Goal: Task Accomplishment & Management: Complete application form

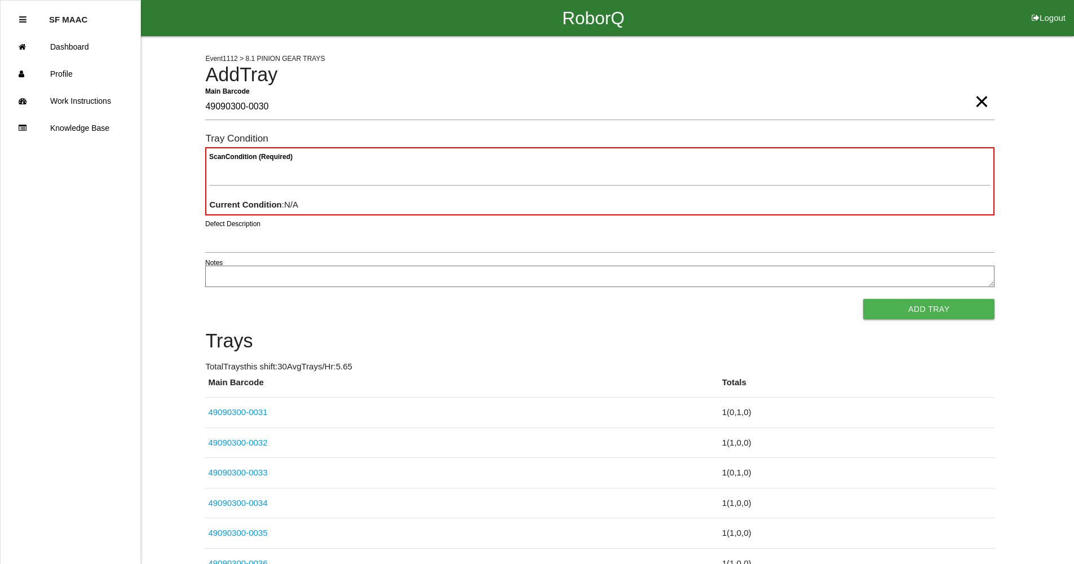
type Barcode "49090300-0030"
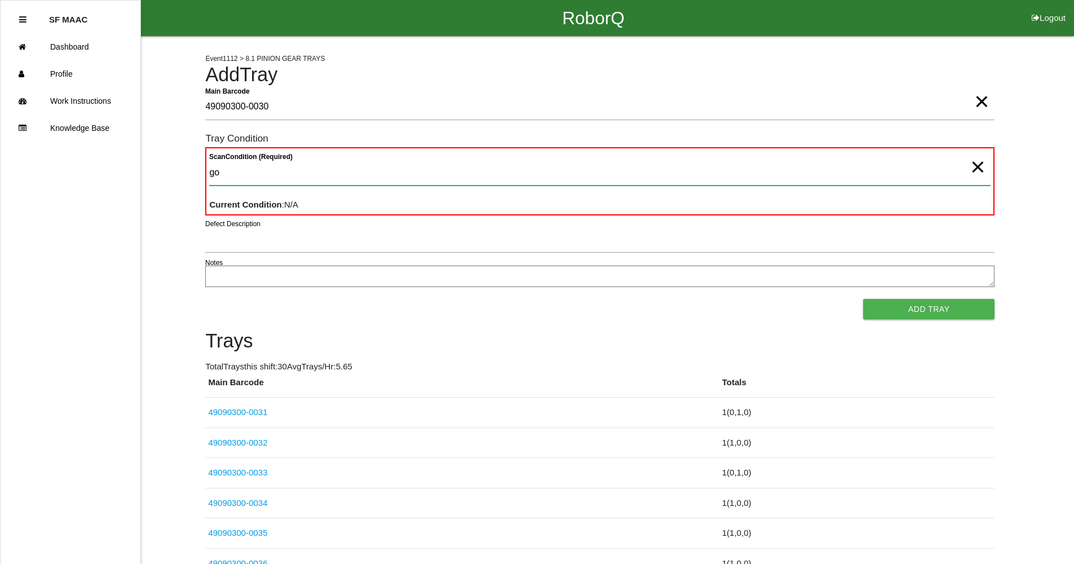
type Condition "goo"
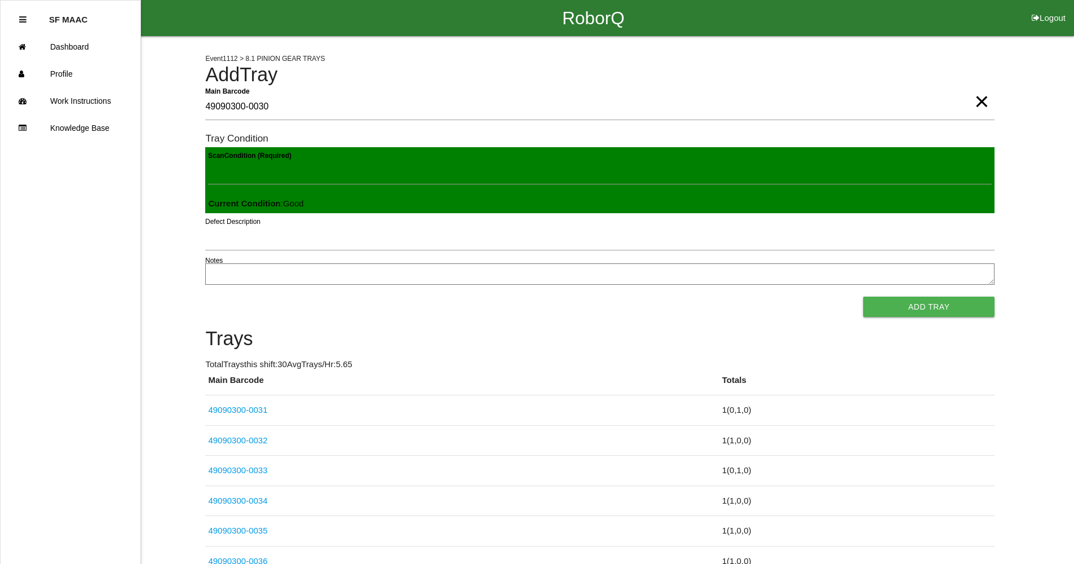
click at [863, 297] on button "Add Tray" at bounding box center [928, 307] width 131 height 20
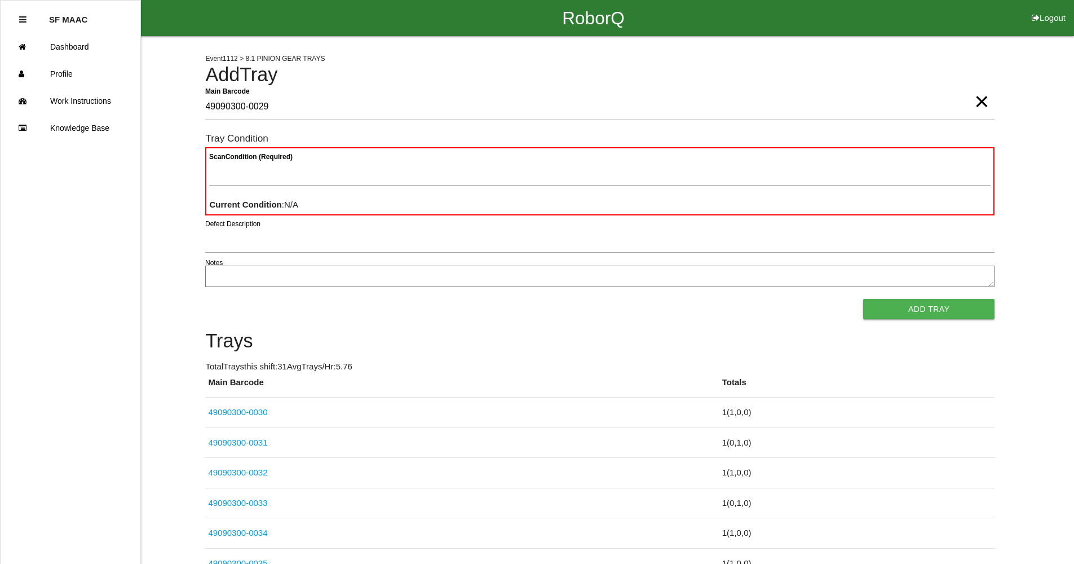
type Barcode "49090300-0029"
type Condition "goo"
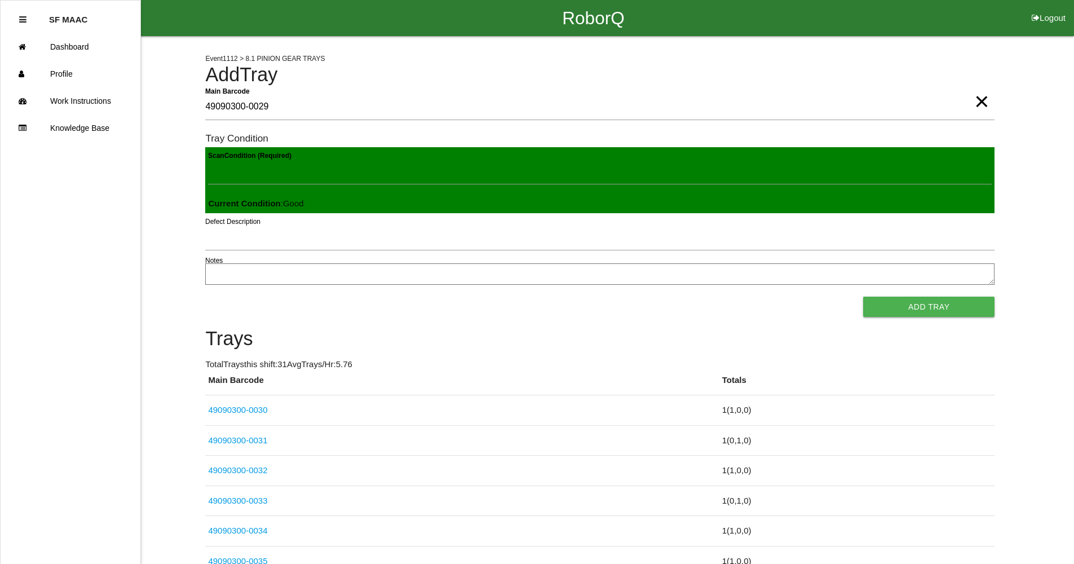
click at [863, 297] on button "Add Tray" at bounding box center [928, 307] width 131 height 20
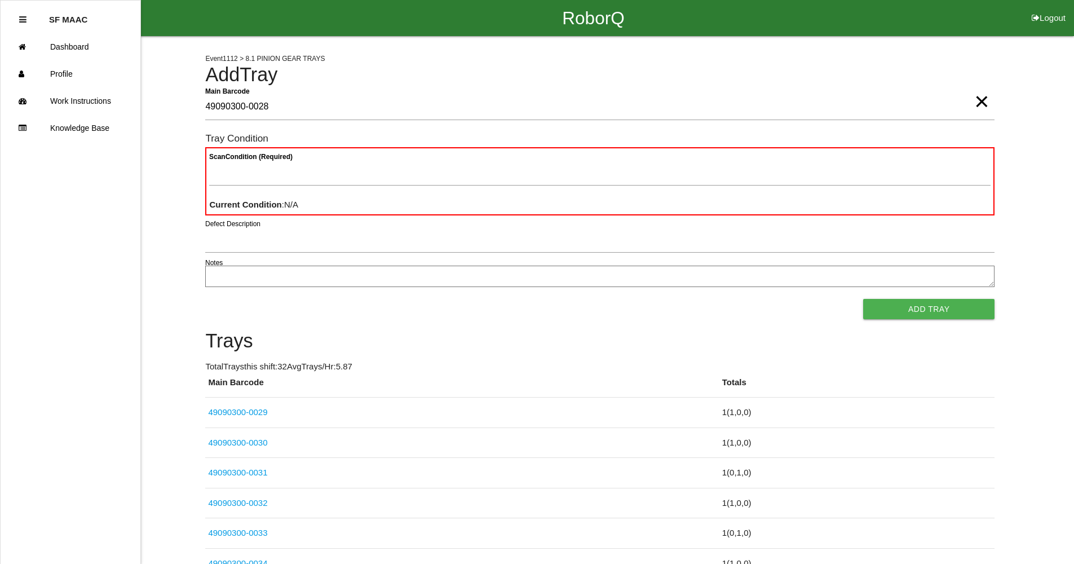
type Barcode "49090300-0028"
type Condition "goo"
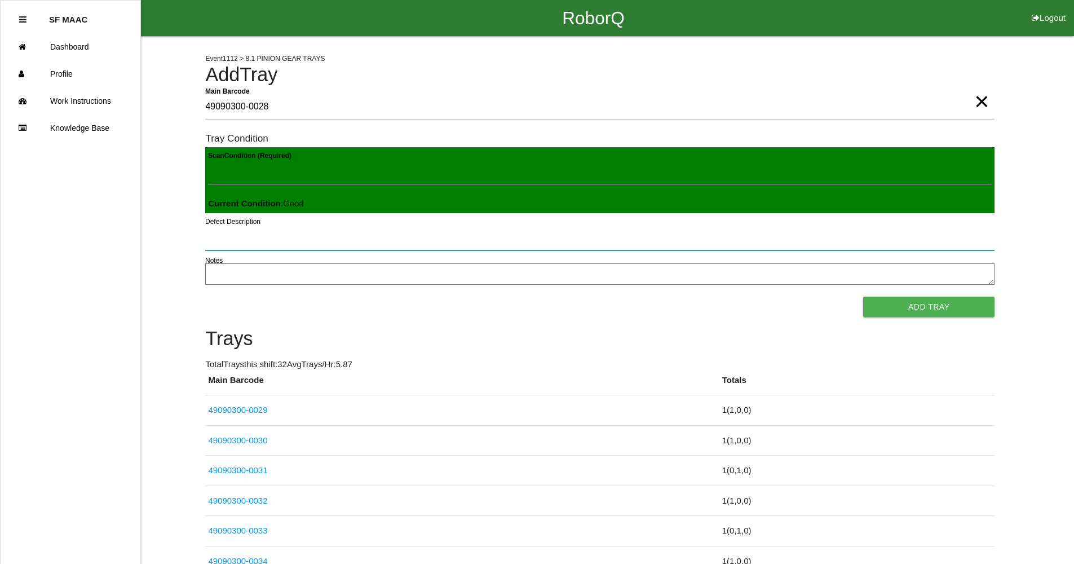
click at [863, 297] on button "Add Tray" at bounding box center [928, 307] width 131 height 20
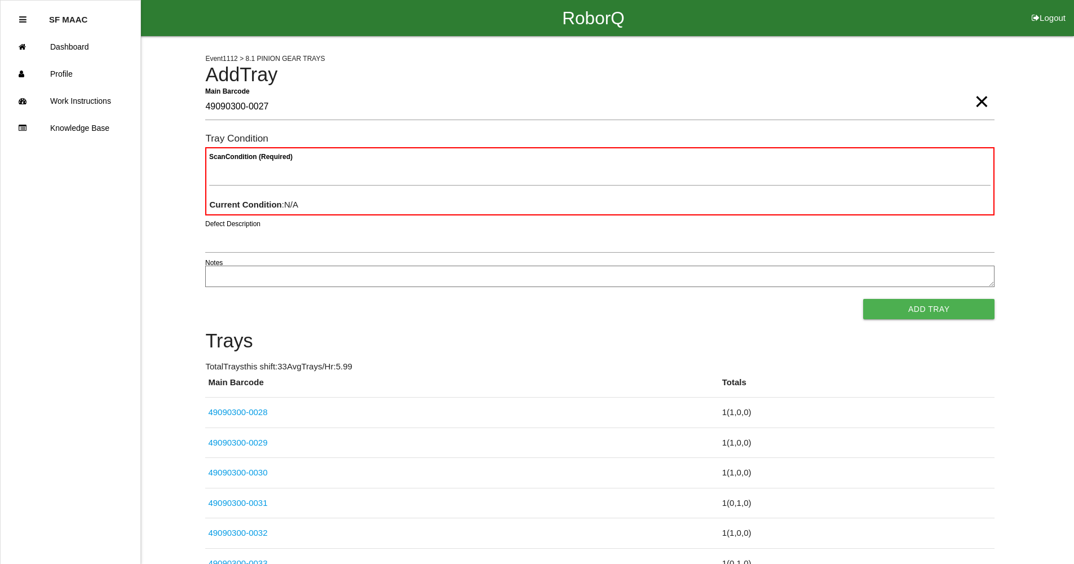
type Barcode "49090300-0027"
type Condition "goo"
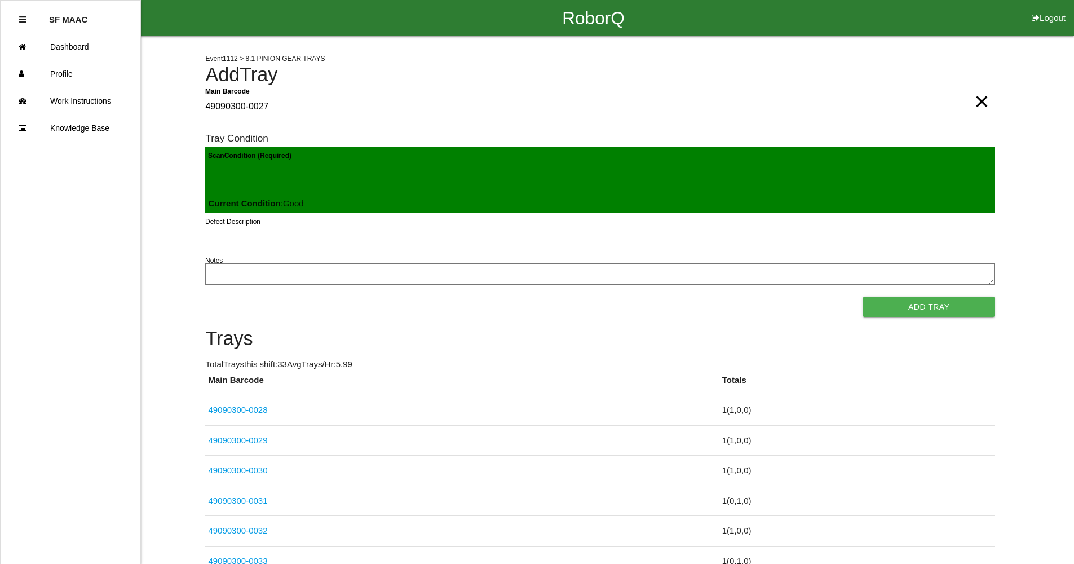
click at [863, 297] on button "Add Tray" at bounding box center [928, 307] width 131 height 20
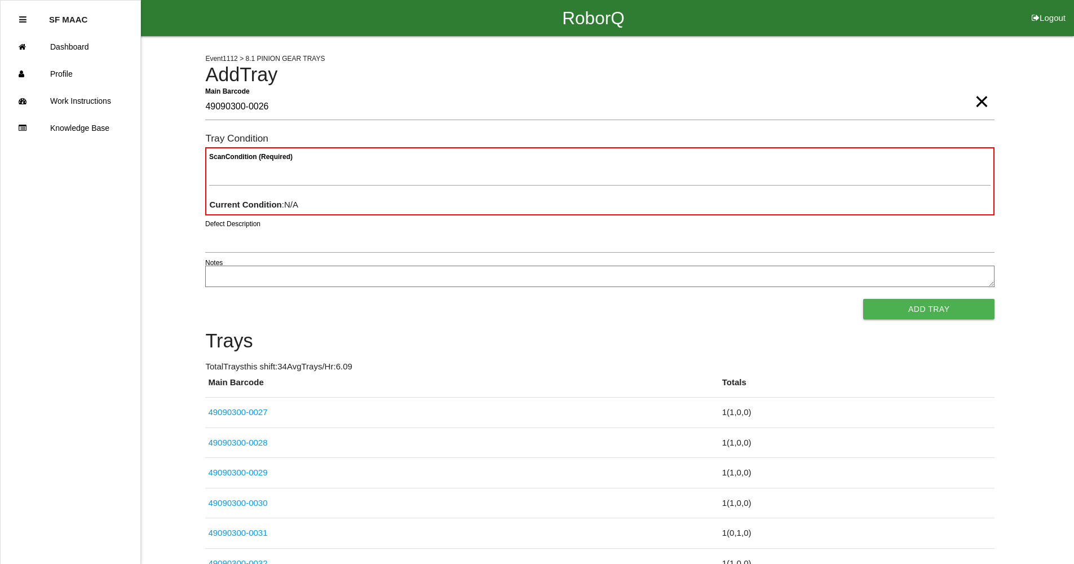
type Barcode "49090300-0026"
type Condition "goo"
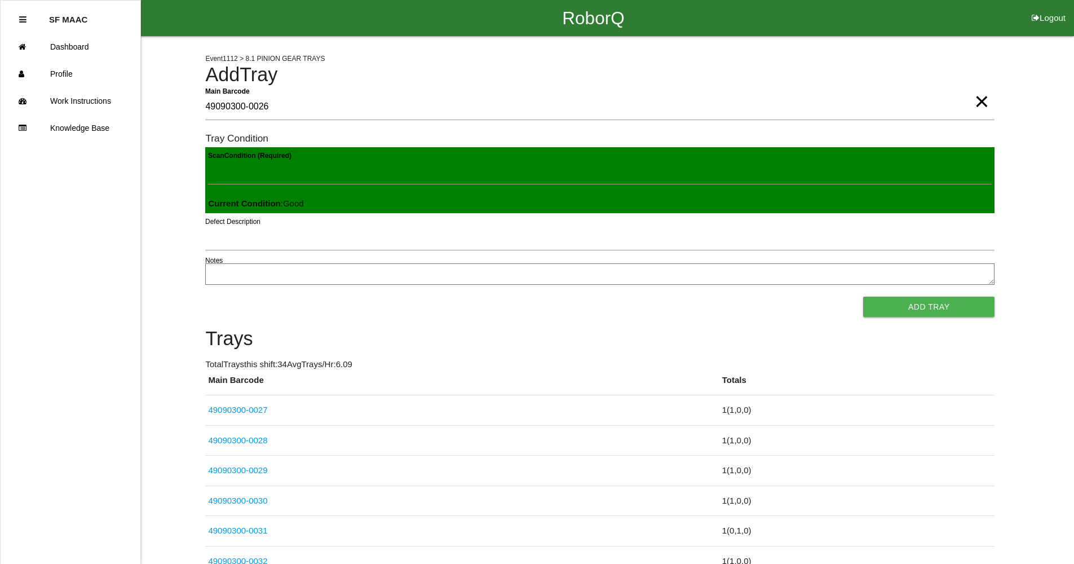
click at [863, 297] on button "Add Tray" at bounding box center [928, 307] width 131 height 20
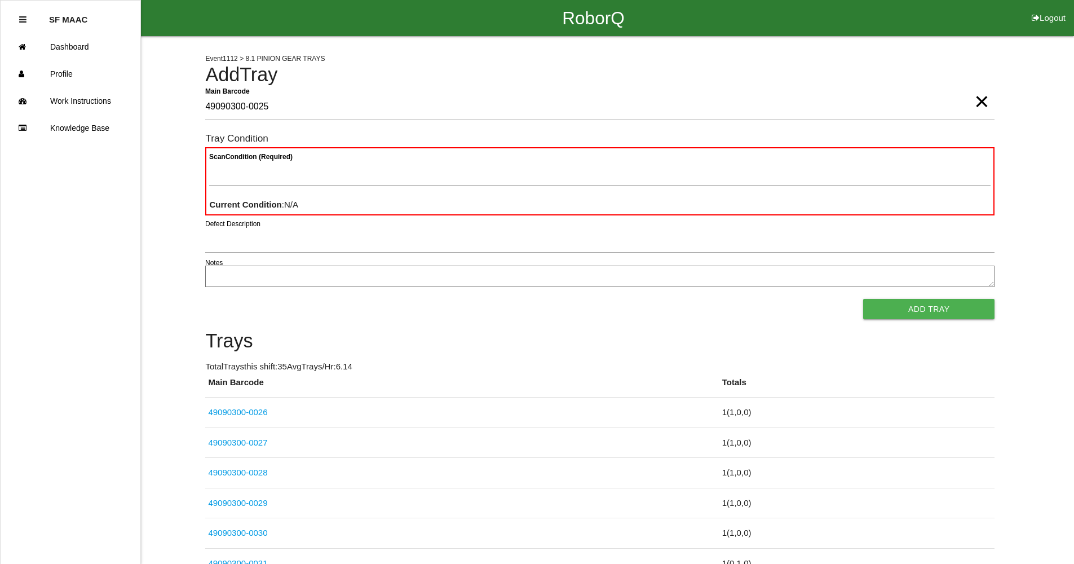
type Barcode "49090300-0025"
type Condition "goo"
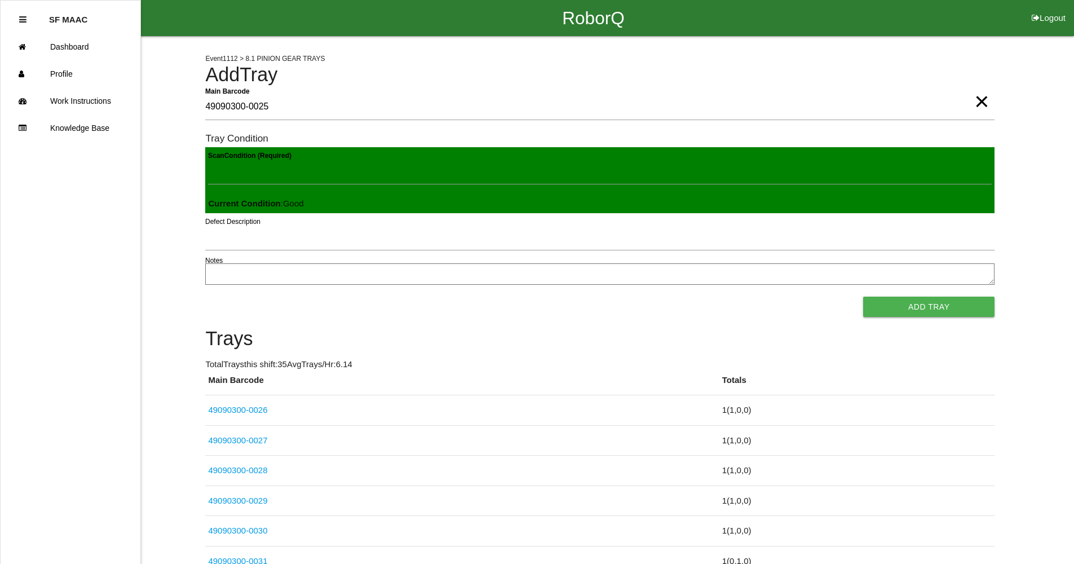
click at [863, 297] on button "Add Tray" at bounding box center [928, 307] width 131 height 20
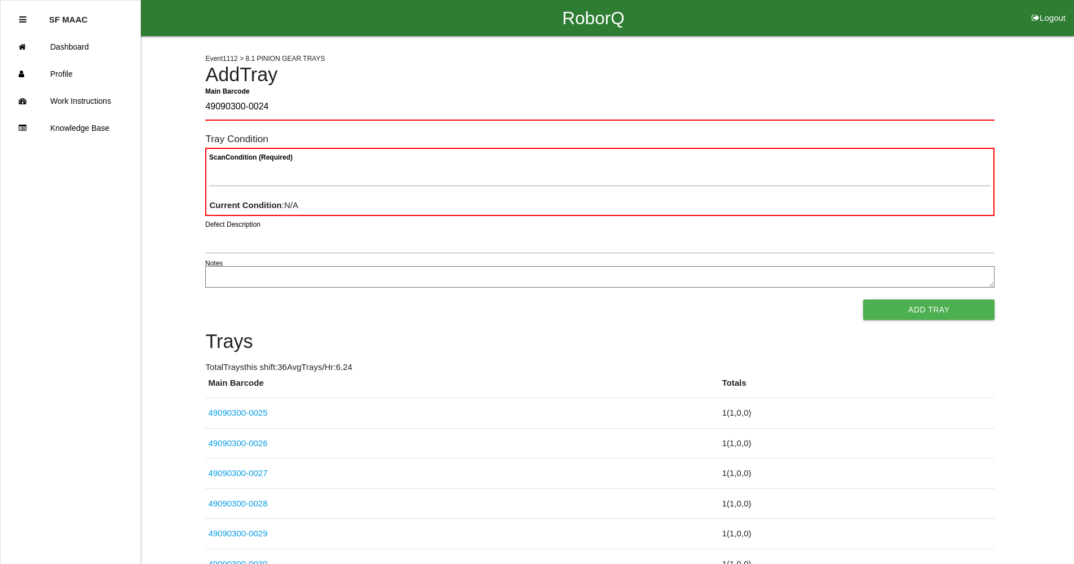
type Barcode "49090300-0024"
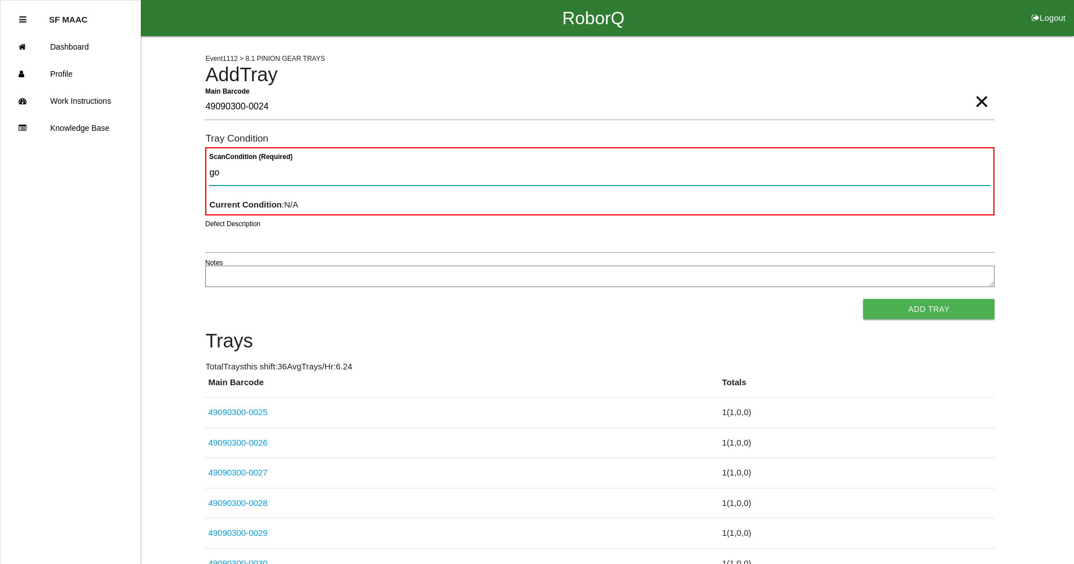
type Condition "goo"
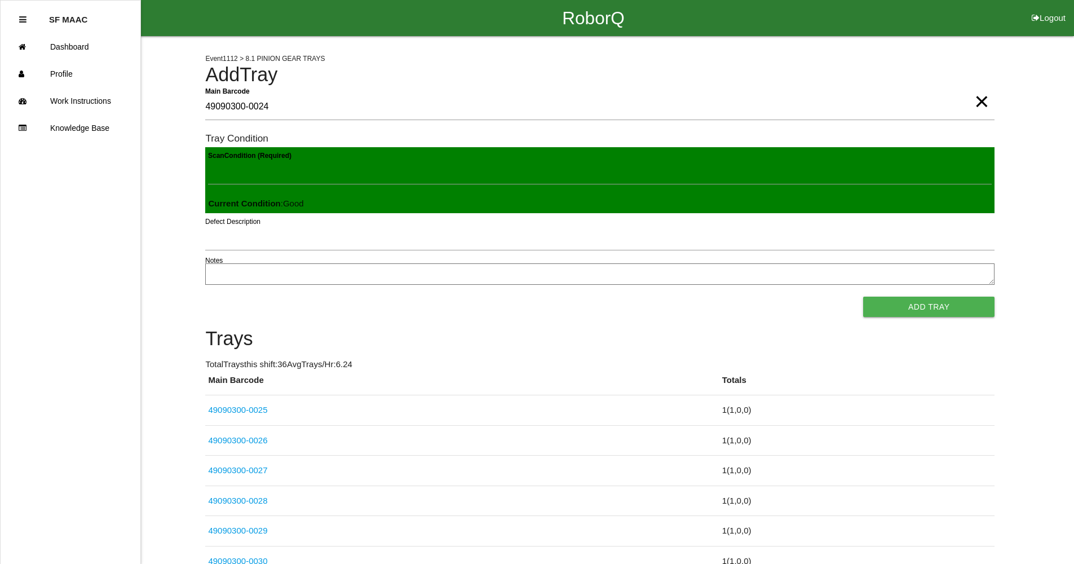
click at [863, 297] on button "Add Tray" at bounding box center [928, 307] width 131 height 20
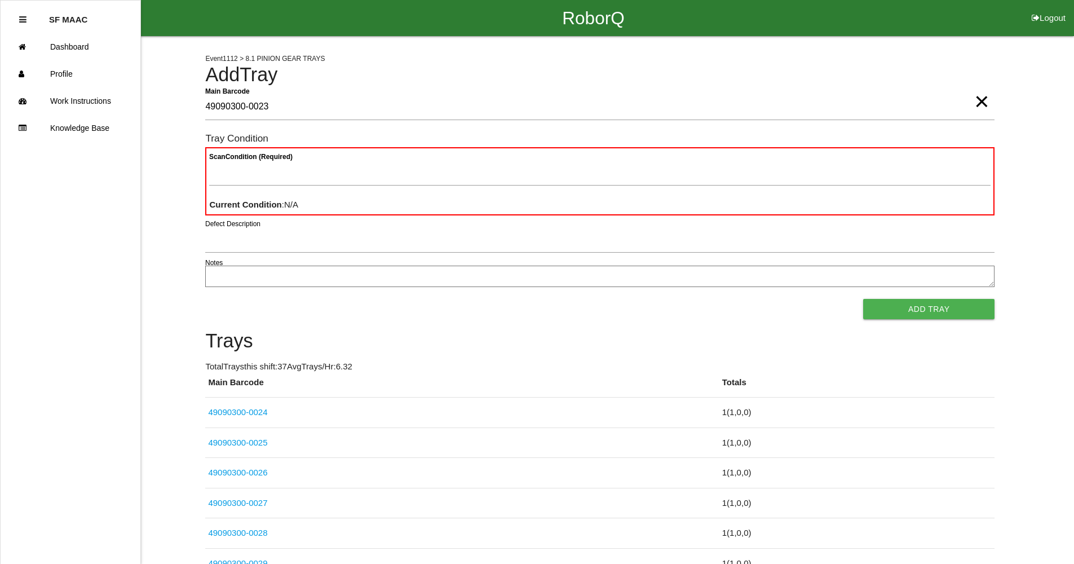
type Barcode "49090300-0023"
type Condition "goo"
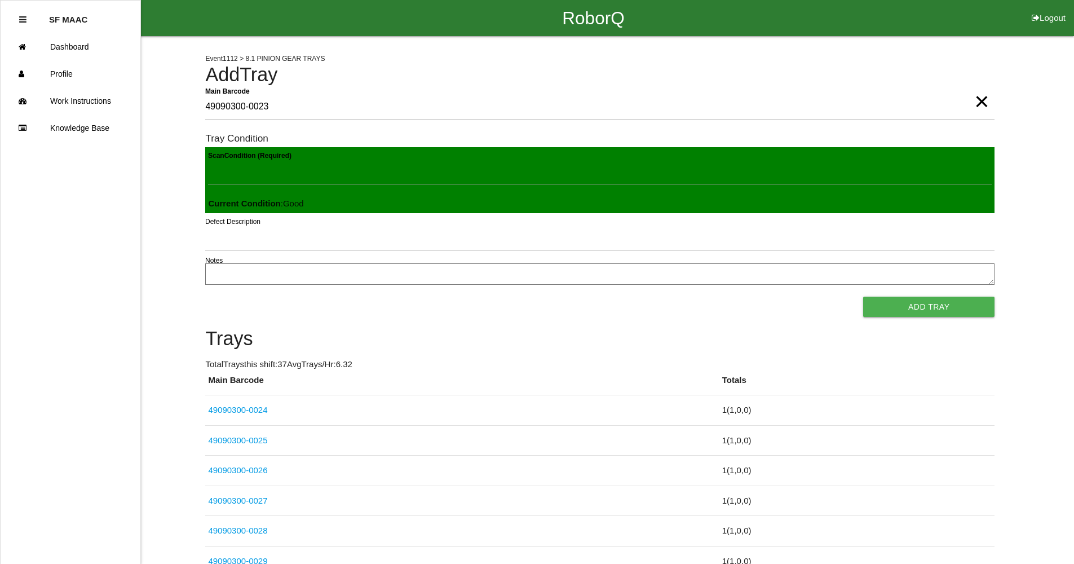
click at [863, 297] on button "Add Tray" at bounding box center [928, 307] width 131 height 20
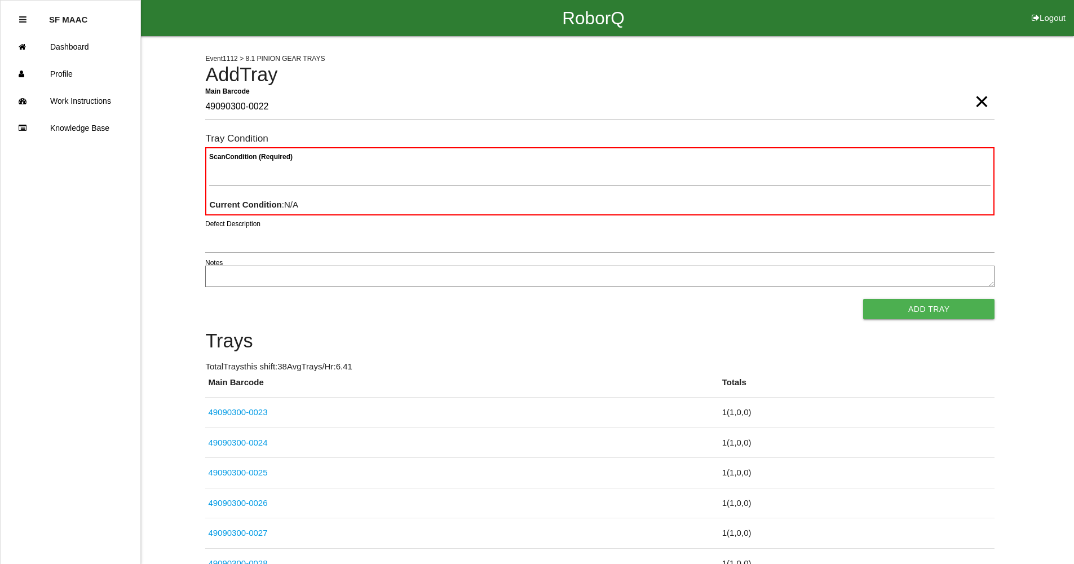
type Barcode "49090300-0022"
type Condition "goo"
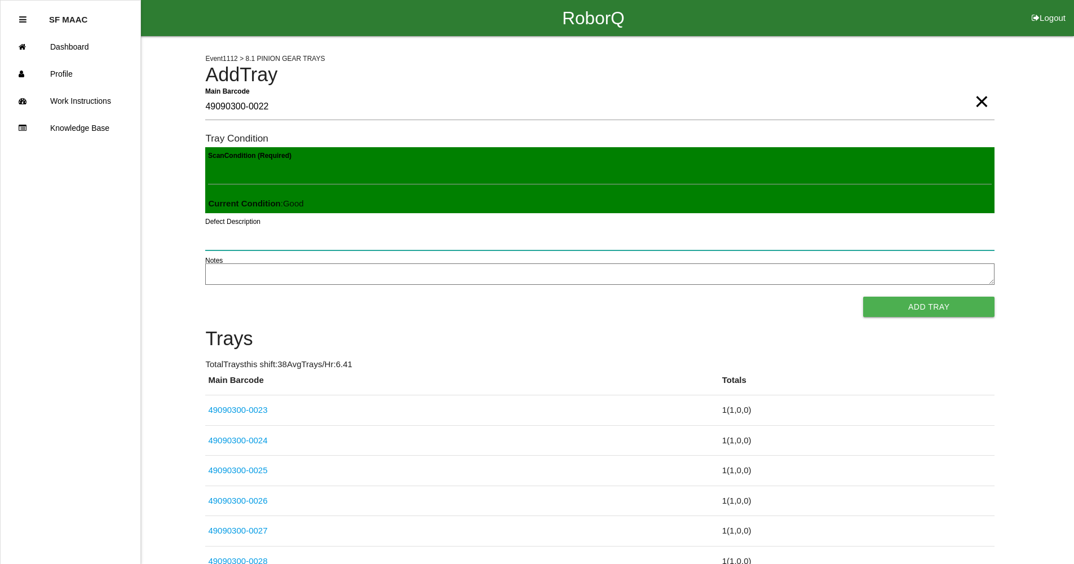
click at [863, 297] on button "Add Tray" at bounding box center [928, 307] width 131 height 20
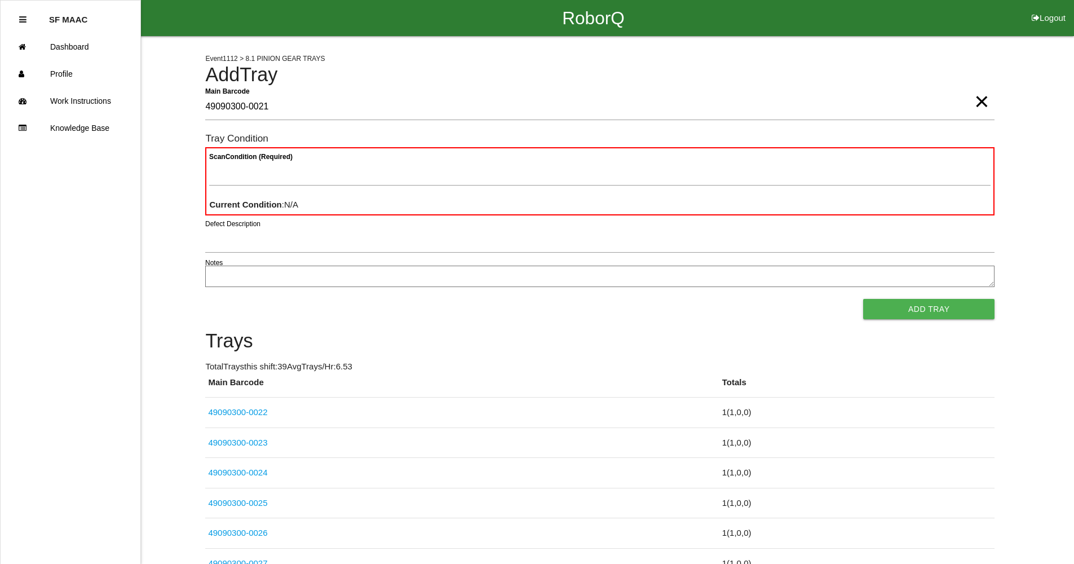
type Barcode "49090300-0021"
type Condition "goo"
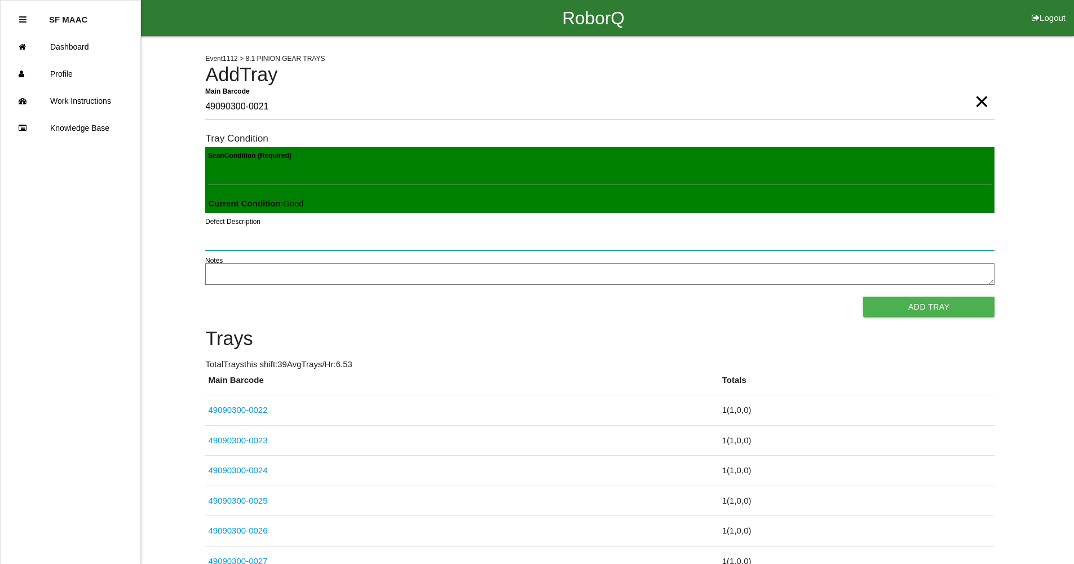
click at [863, 297] on button "Add Tray" at bounding box center [928, 307] width 131 height 20
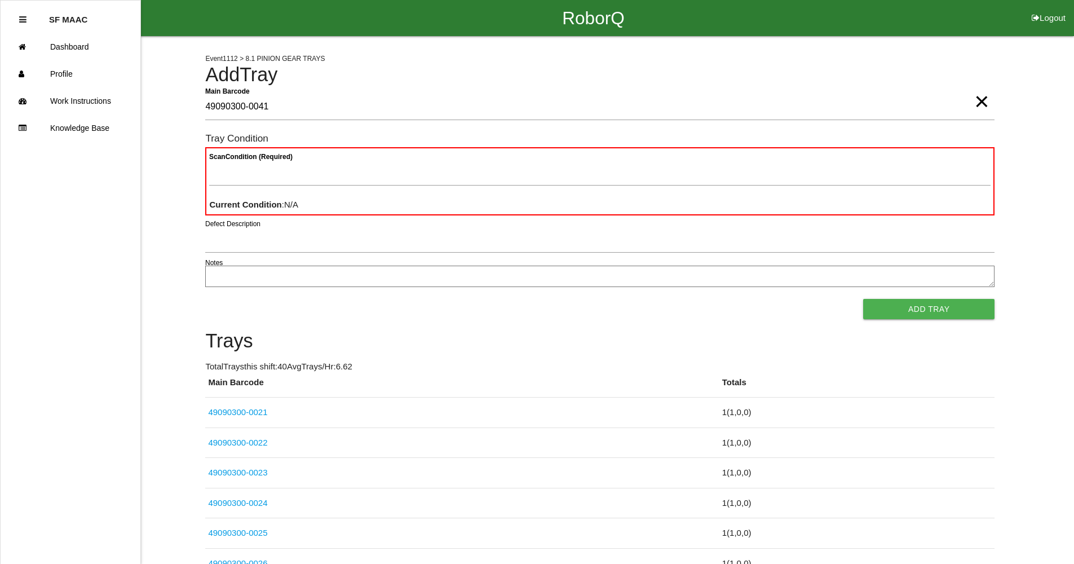
type Barcode "49090300-0041"
type Condition "goo"
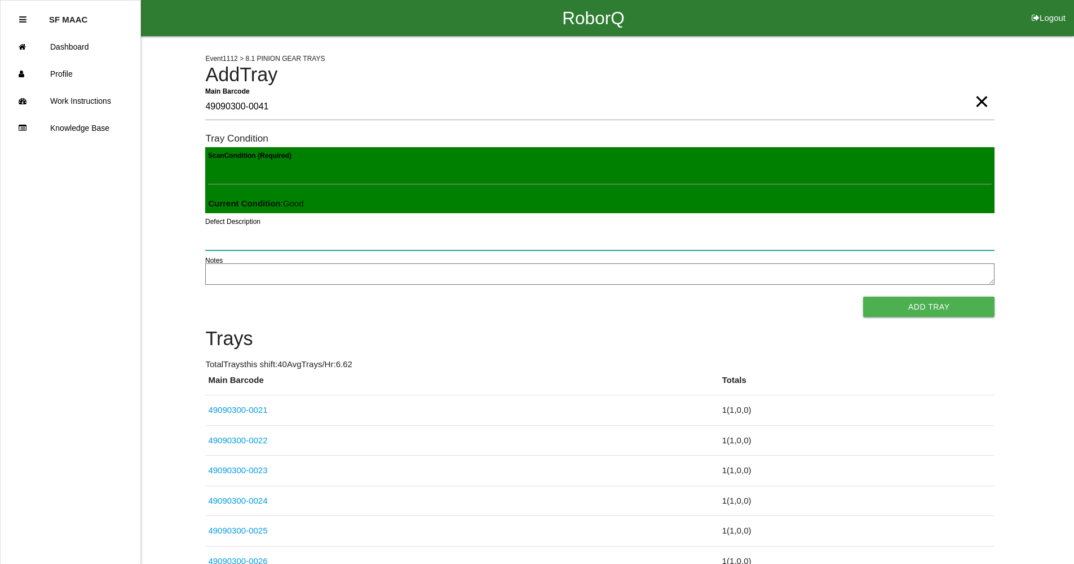
click at [863, 297] on button "Add Tray" at bounding box center [928, 307] width 131 height 20
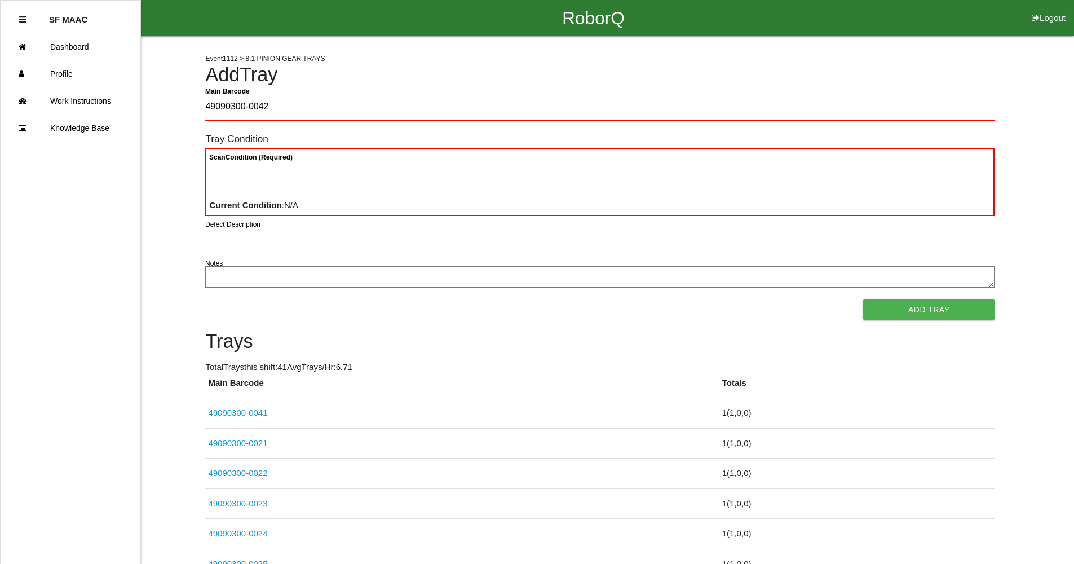
type Barcode "49090300-0042"
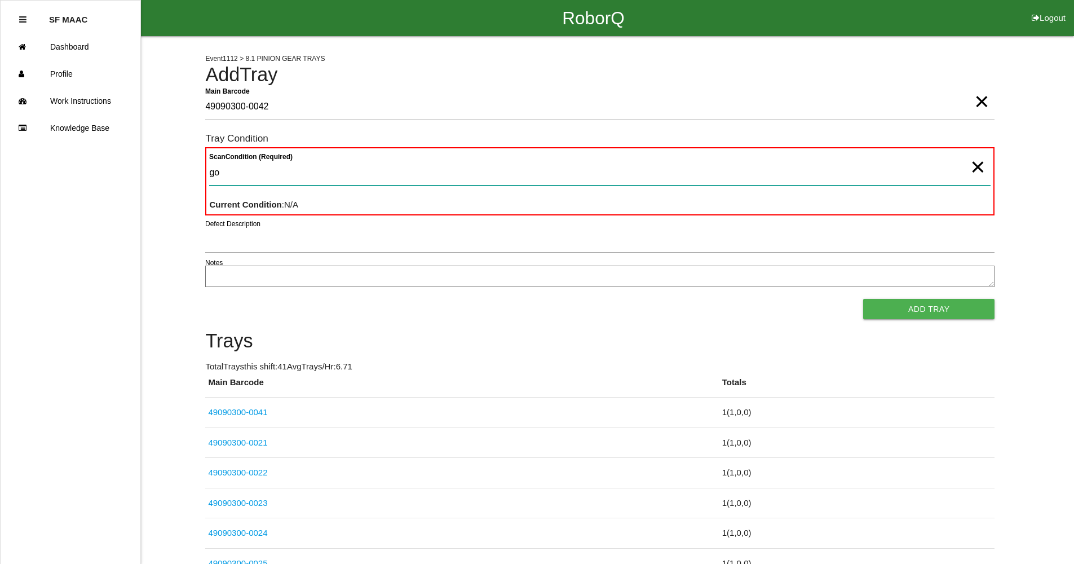
type Condition "goo"
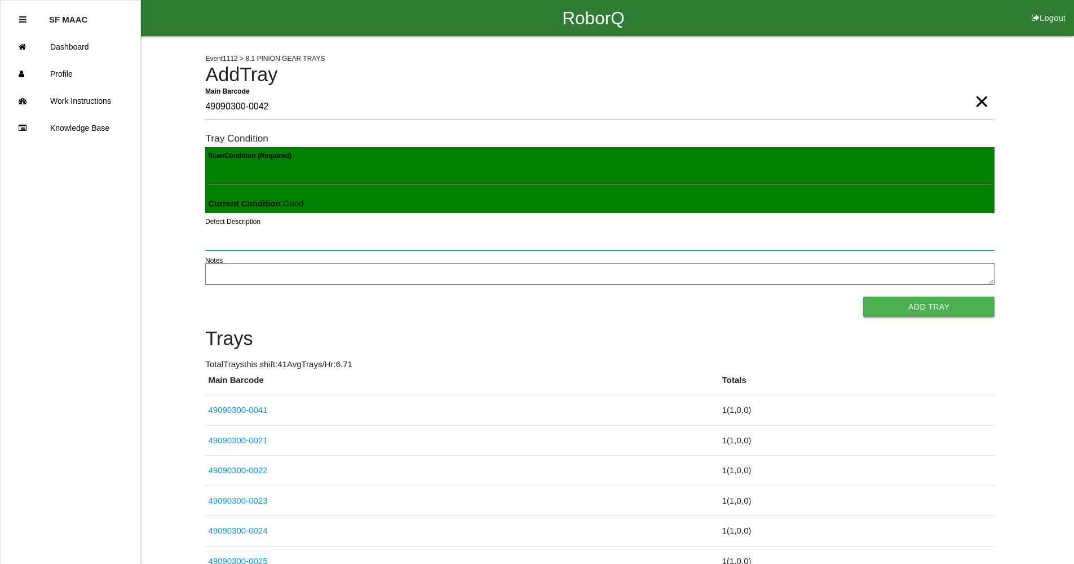
click at [863, 297] on button "Add Tray" at bounding box center [928, 307] width 131 height 20
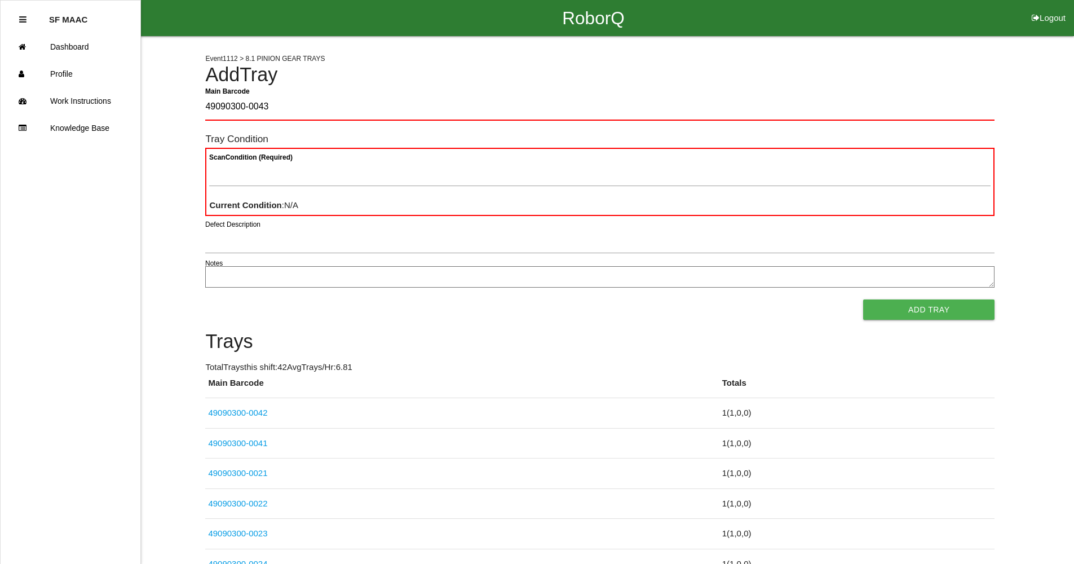
type Barcode "49090300-0043"
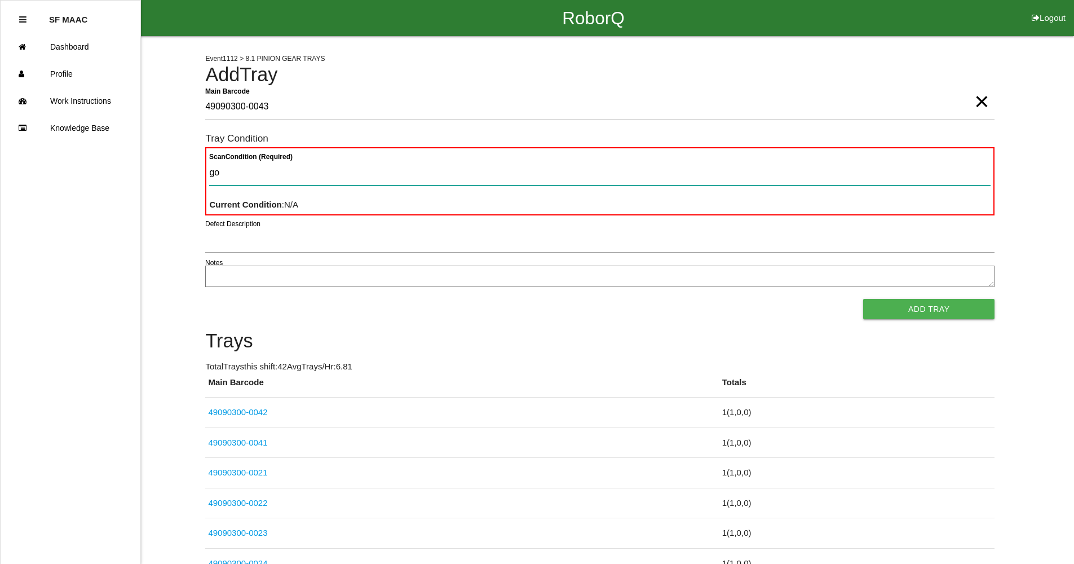
type Condition "goo"
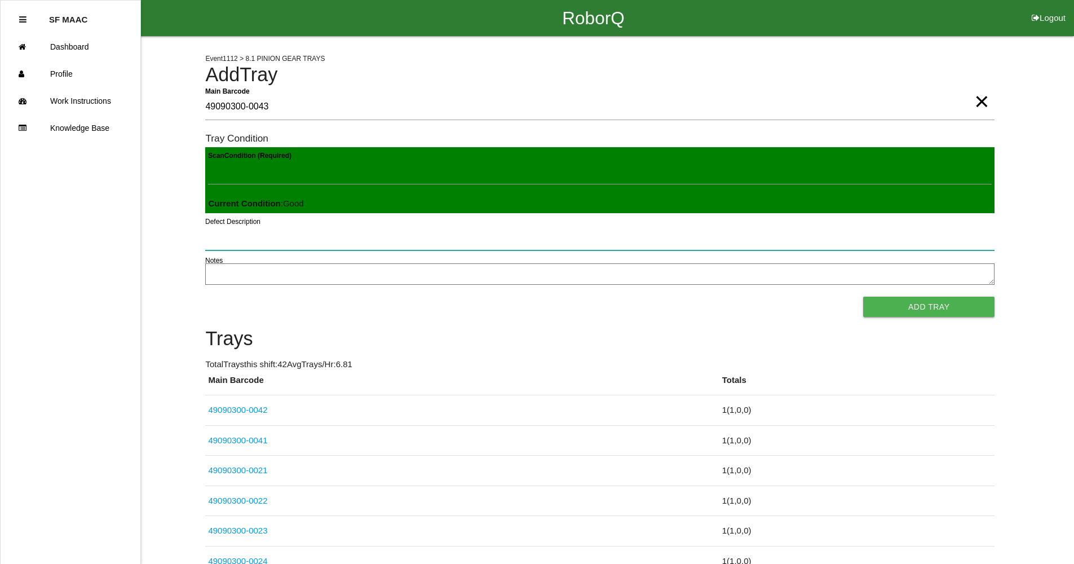
click at [863, 297] on button "Add Tray" at bounding box center [928, 307] width 131 height 20
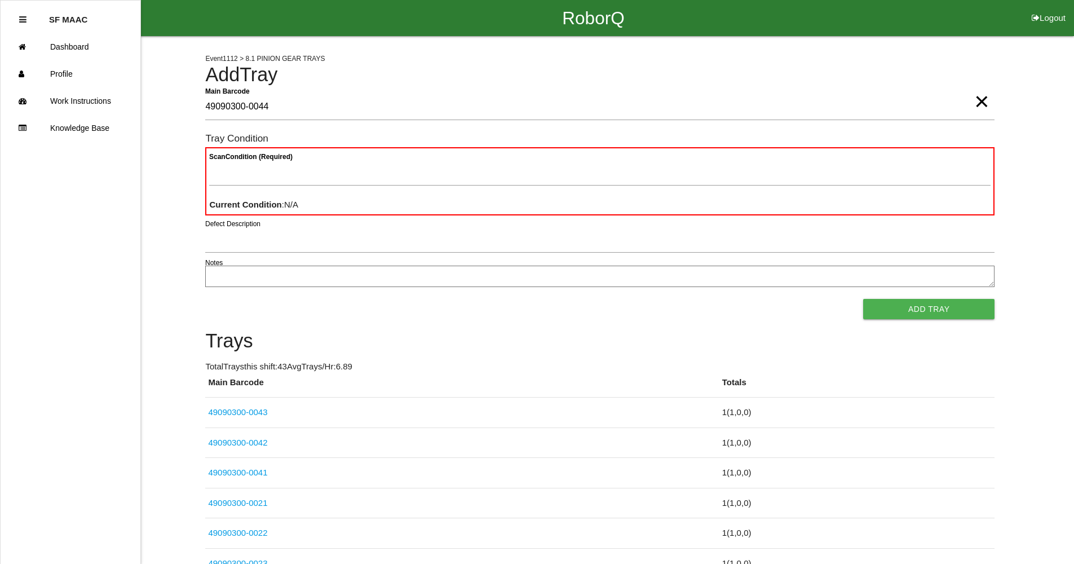
type Barcode "49090300-0044"
type Condition "goo"
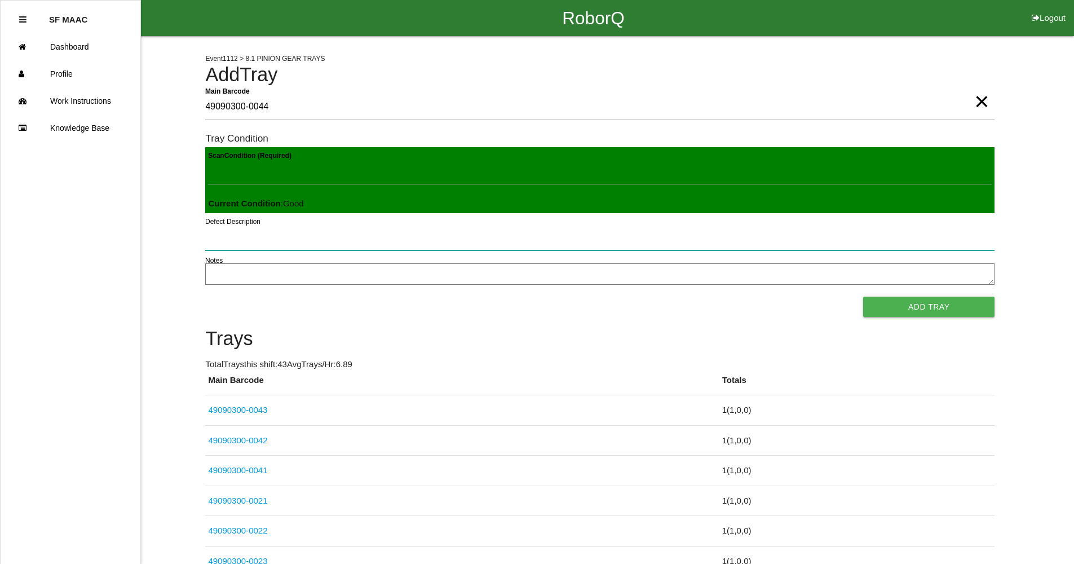
click at [863, 297] on button "Add Tray" at bounding box center [928, 307] width 131 height 20
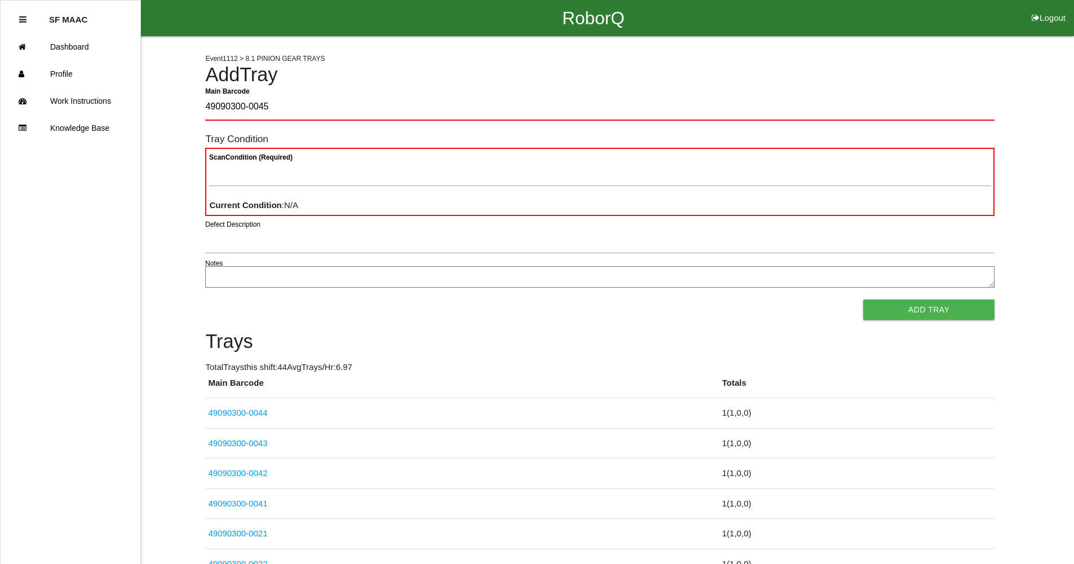
type Barcode "49090300-0045"
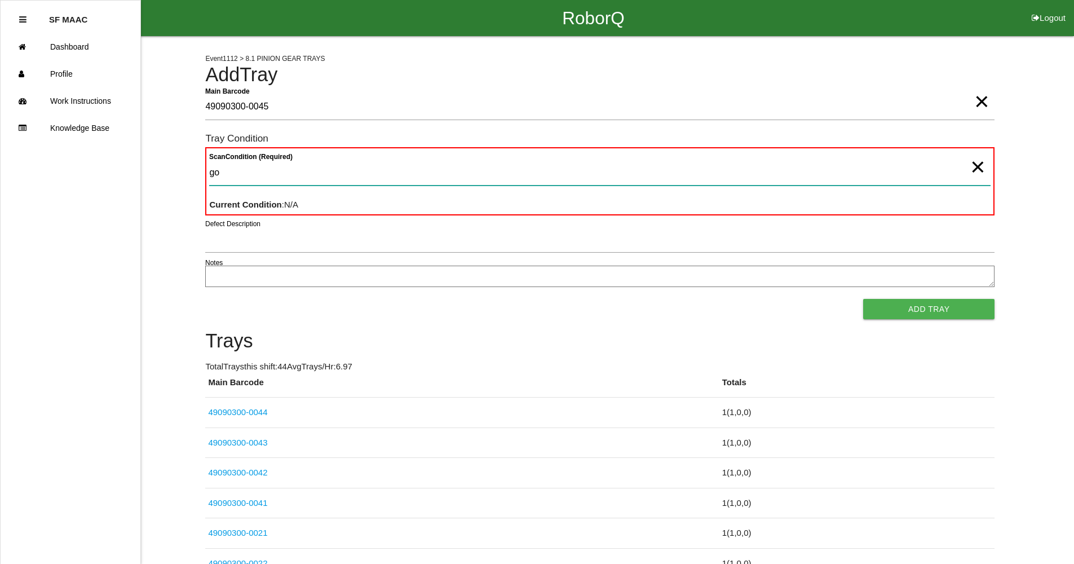
type Condition "goo"
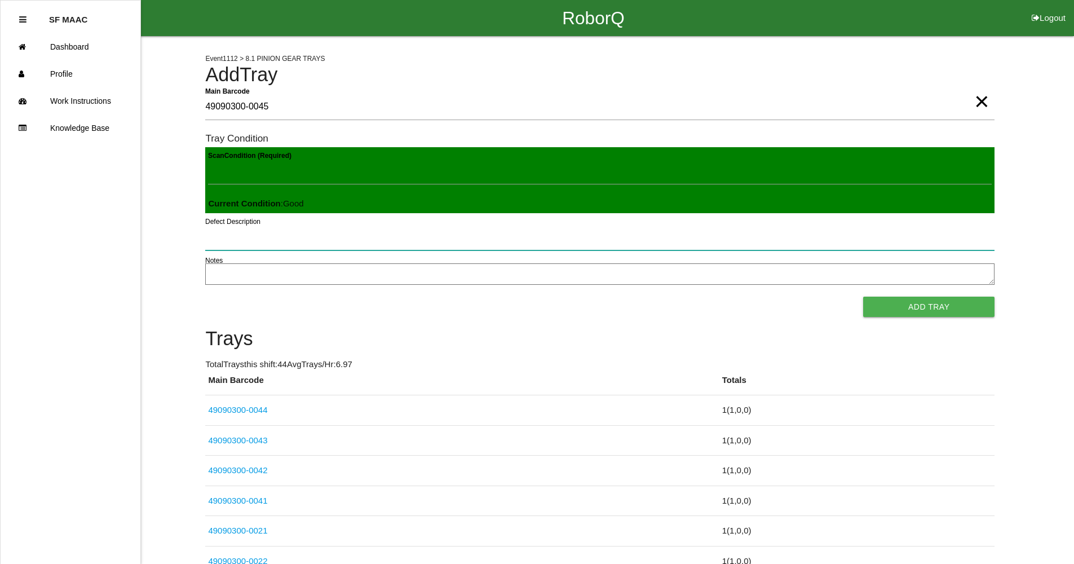
click at [863, 297] on button "Add Tray" at bounding box center [928, 307] width 131 height 20
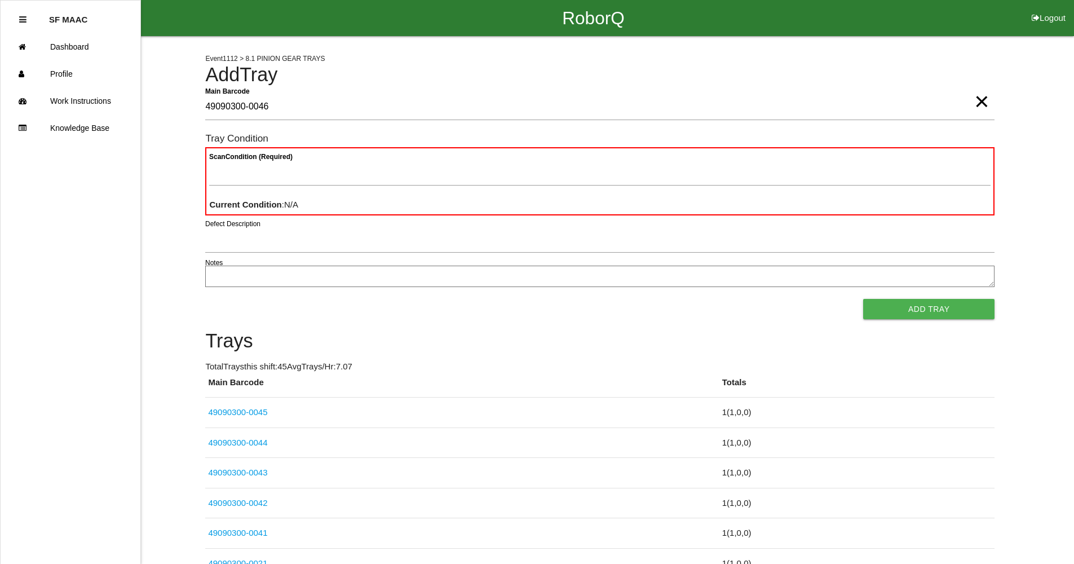
type Barcode "49090300-0046"
type Condition "goo"
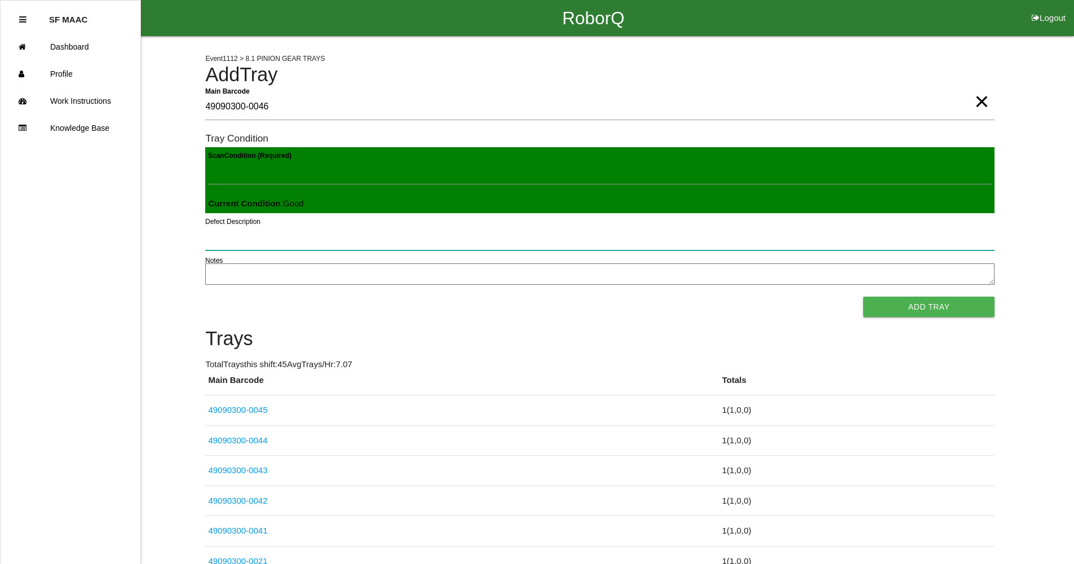
click at [863, 297] on button "Add Tray" at bounding box center [928, 307] width 131 height 20
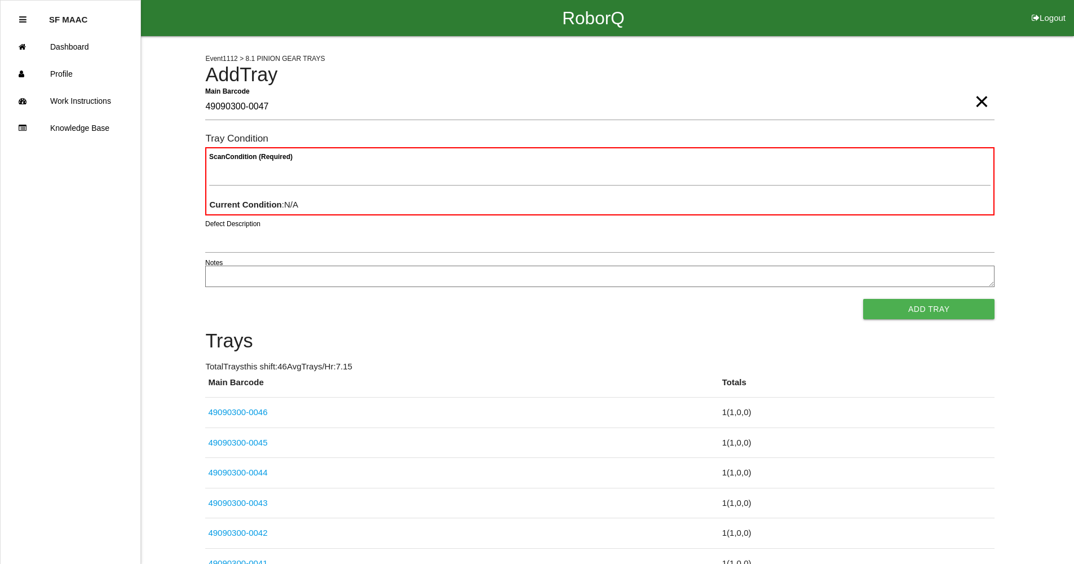
type Barcode "49090300-0047"
type Condition "goo"
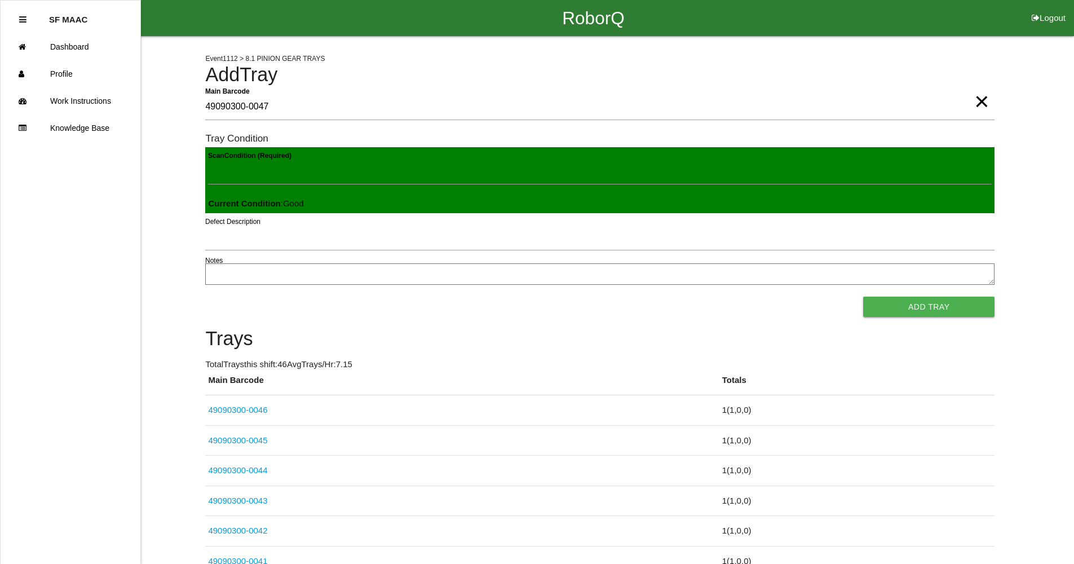
click at [863, 297] on button "Add Tray" at bounding box center [928, 307] width 131 height 20
